Goal: Information Seeking & Learning: Learn about a topic

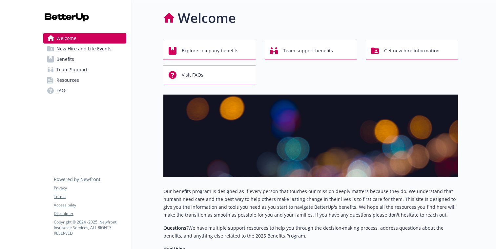
click at [95, 63] on link "Benefits" at bounding box center [84, 59] width 83 height 10
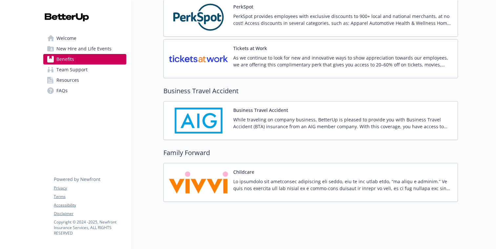
click at [227, 178] on img at bounding box center [198, 183] width 59 height 28
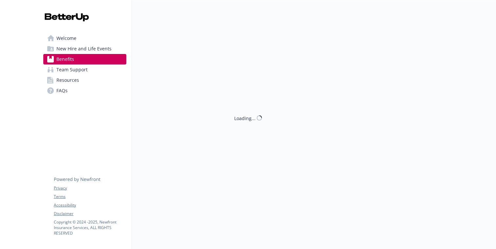
scroll to position [1507, 0]
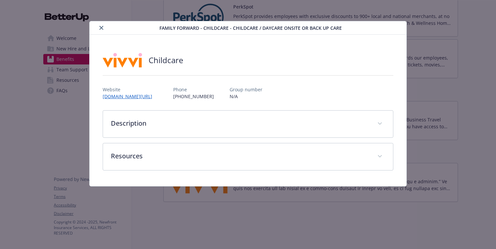
drag, startPoint x: 170, startPoint y: 96, endPoint x: 102, endPoint y: 99, distance: 68.9
click at [102, 99] on div "Childcare Website [DOMAIN_NAME][URL] Phone [PHONE_NUMBER] Group number N/A Desc…" at bounding box center [247, 111] width 317 height 152
copy link "[DOMAIN_NAME][URL]"
click at [131, 94] on link "[DOMAIN_NAME][URL]" at bounding box center [131, 97] width 56 height 8
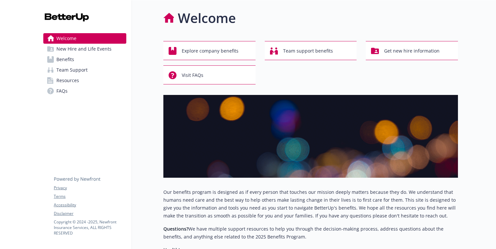
click at [84, 63] on link "Benefits" at bounding box center [84, 59] width 83 height 10
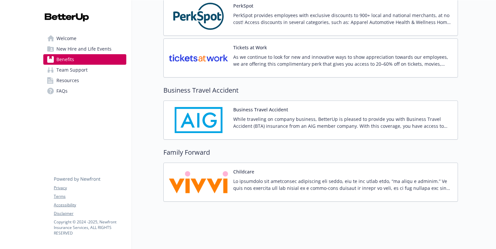
click at [211, 176] on img at bounding box center [198, 182] width 59 height 28
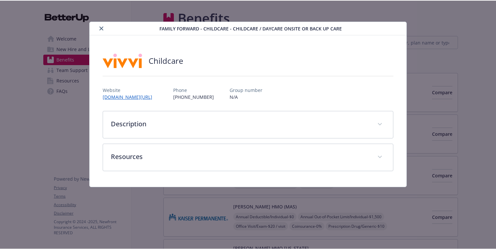
scroll to position [1508, 0]
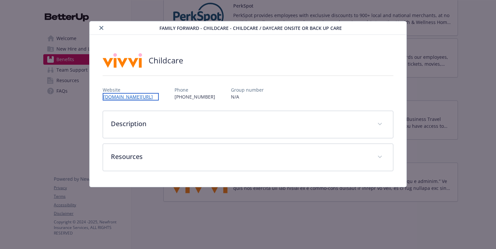
click at [149, 98] on link "[DOMAIN_NAME][URL]" at bounding box center [131, 97] width 56 height 8
click at [182, 96] on div "Website [DOMAIN_NAME][URL] Phone [PHONE_NUMBER] Group number N/A" at bounding box center [248, 90] width 290 height 19
click at [155, 97] on link "[DOMAIN_NAME][URL]" at bounding box center [131, 97] width 56 height 8
click at [170, 79] on div "details for plan Family Forward - Childcare - Childcare / Daycare onsite or bac…" at bounding box center [248, 75] width 290 height 11
click at [168, 100] on div "Website [DOMAIN_NAME][URL] Phone [PHONE_NUMBER] Group number N/A" at bounding box center [248, 90] width 290 height 19
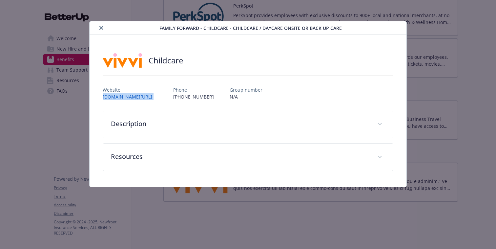
drag, startPoint x: 168, startPoint y: 100, endPoint x: 100, endPoint y: 98, distance: 68.5
click at [100, 98] on div "Childcare Website [DOMAIN_NAME][URL] Phone [PHONE_NUMBER] Group number N/A Desc…" at bounding box center [247, 111] width 317 height 152
copy link "[DOMAIN_NAME][URL]"
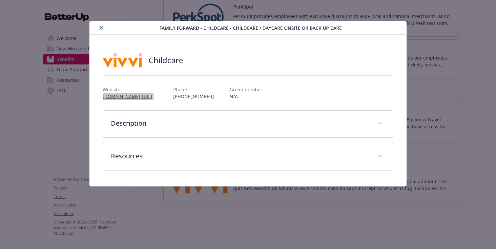
scroll to position [1507, 0]
click at [144, 96] on link "[DOMAIN_NAME][URL]" at bounding box center [131, 97] width 56 height 8
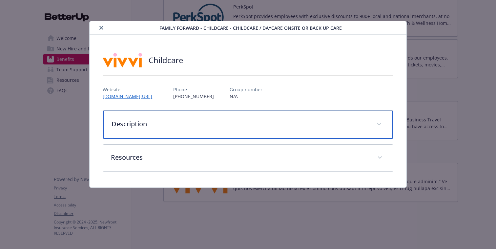
click at [184, 117] on div "Description" at bounding box center [248, 125] width 290 height 28
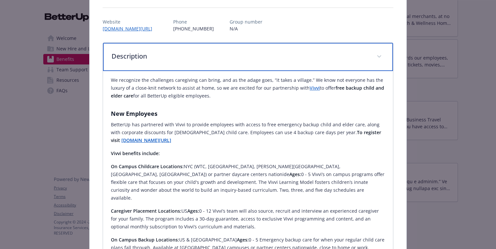
scroll to position [0, 0]
